Goal: Obtain resource: Obtain resource

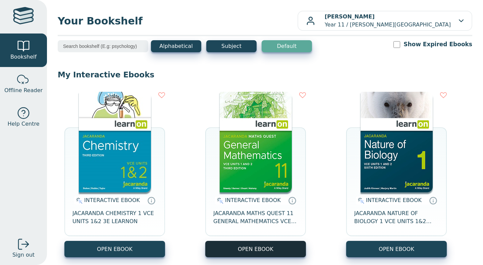
click at [240, 242] on button "OPEN EBOOK" at bounding box center [255, 249] width 101 height 16
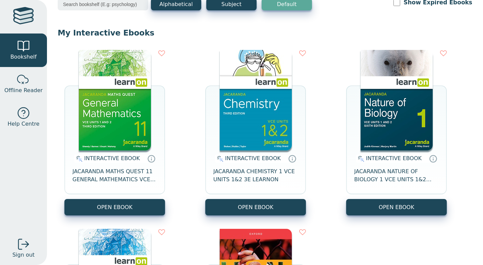
scroll to position [40, 0]
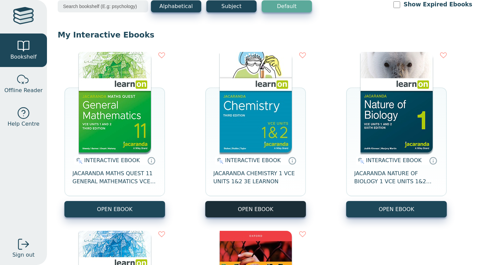
click at [251, 208] on button "OPEN EBOOK" at bounding box center [255, 209] width 101 height 16
